Goal: Task Accomplishment & Management: Use online tool/utility

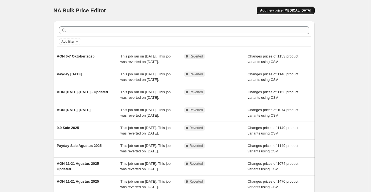
click at [287, 10] on span "Add new price [MEDICAL_DATA]" at bounding box center [285, 10] width 51 height 4
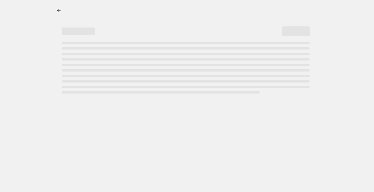
select select "percentage"
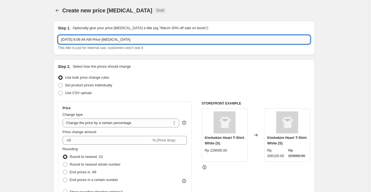
click at [120, 40] on input "[DATE] 8:06:44 AM Price [MEDICAL_DATA]" at bounding box center [184, 39] width 252 height 9
paste input "9.9 Sale Discount 30-50%"
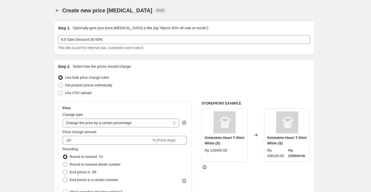
click at [171, 74] on div "Use bulk price change rules" at bounding box center [184, 78] width 252 height 8
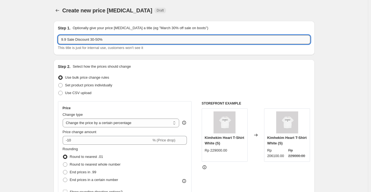
click at [117, 40] on input "9.9 Sale Discount 30-50%" at bounding box center [184, 39] width 252 height 9
click at [115, 41] on input "9.9 Sale Discount 30-50%" at bounding box center [184, 39] width 252 height 9
paste input "10.10 Sale 2025"
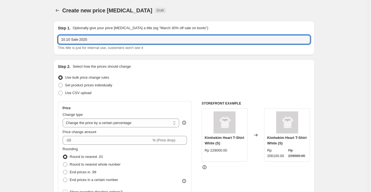
type input "10.10 Sale 2025"
click at [185, 65] on div "Step 2. Select how the prices should change" at bounding box center [184, 67] width 252 height 6
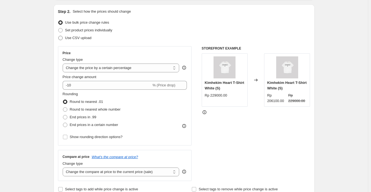
click at [85, 42] on label "Use CSV upload" at bounding box center [75, 38] width 34 height 8
click at [59, 36] on input "Use CSV upload" at bounding box center [58, 36] width 0 height 0
radio input "true"
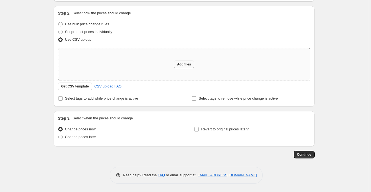
click at [184, 64] on span "Add files" at bounding box center [184, 64] width 14 height 4
type input "C:\fakepath\[PERSON_NAME] Mega Sale 2025 (Shopify).csv"
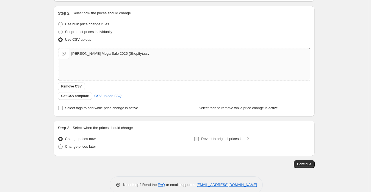
click at [223, 138] on span "Revert to original prices later?" at bounding box center [225, 139] width 48 height 4
click at [199, 138] on input "Revert to original prices later?" at bounding box center [196, 139] width 4 height 4
checkbox input "true"
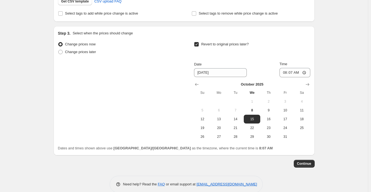
scroll to position [157, 0]
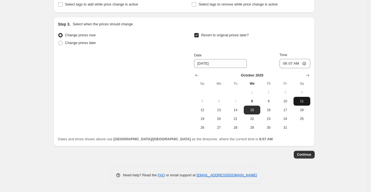
click at [305, 100] on span "11" at bounding box center [302, 101] width 12 height 4
type input "[DATE]"
click at [285, 64] on input "08:07" at bounding box center [295, 63] width 31 height 9
type input "23:59"
click at [364, 79] on div "Create new price [MEDICAL_DATA]. This page is ready Create new price [MEDICAL_D…" at bounding box center [184, 17] width 368 height 349
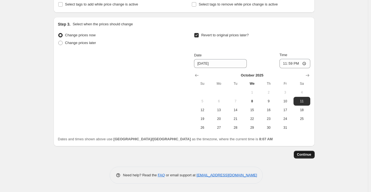
click at [302, 152] on button "Continue" at bounding box center [304, 155] width 21 height 8
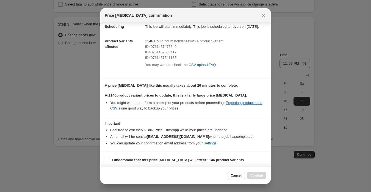
scroll to position [20, 0]
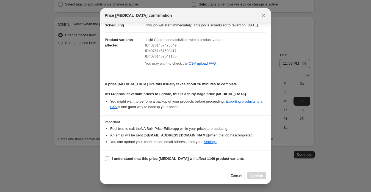
click at [138, 160] on b "I understand that this price [MEDICAL_DATA] will affect 1146 product variants" at bounding box center [178, 158] width 132 height 4
click at [109, 160] on input "I understand that this price [MEDICAL_DATA] will affect 1146 product variants" at bounding box center [107, 158] width 4 height 4
checkbox input "true"
click at [254, 171] on div "Cancel Confirm" at bounding box center [185, 175] width 171 height 17
click at [256, 172] on button "Confirm" at bounding box center [256, 176] width 19 height 8
